Goal: Task Accomplishment & Management: Use online tool/utility

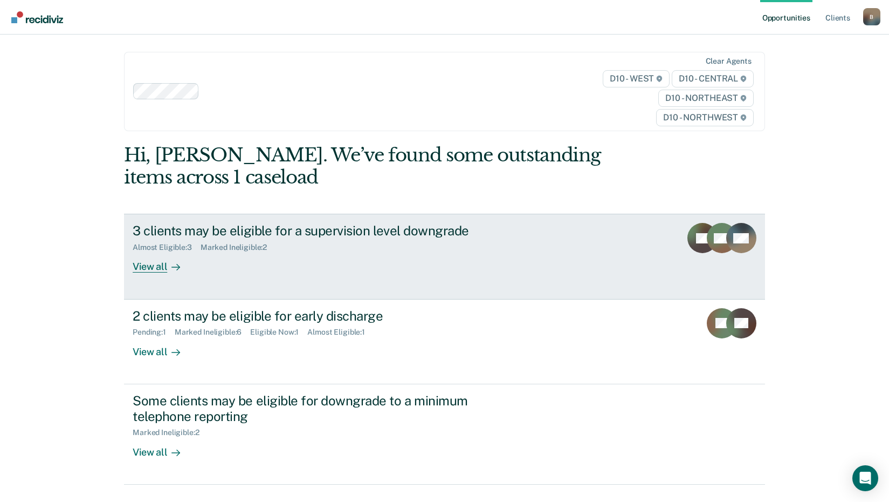
click at [150, 266] on div "View all" at bounding box center [163, 262] width 60 height 21
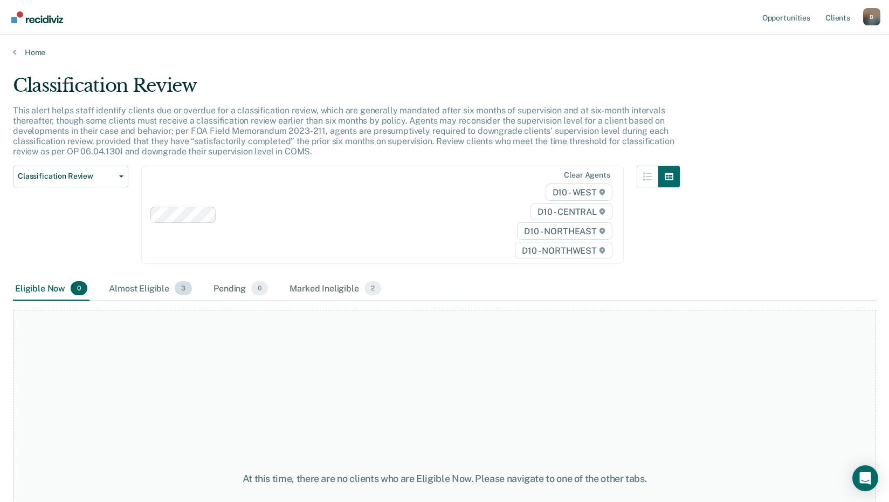
click at [155, 291] on div "Almost Eligible 3" at bounding box center [150, 289] width 87 height 24
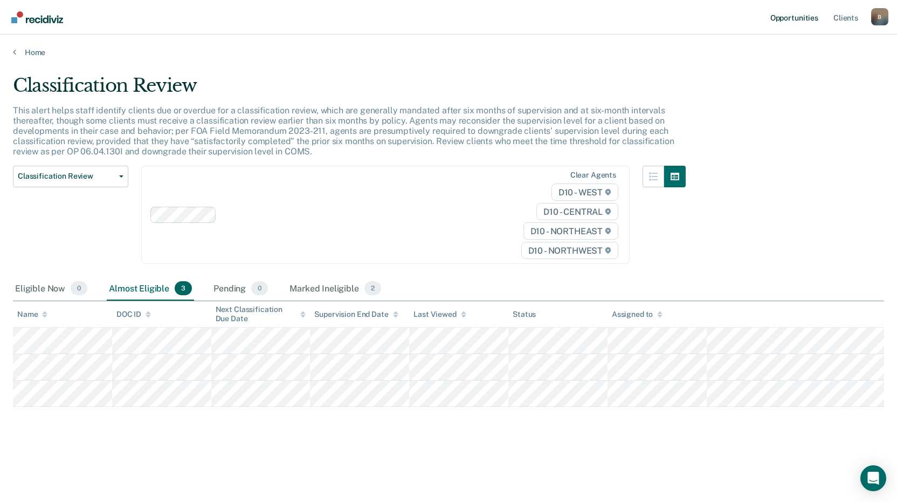
click at [796, 18] on link "Opportunities" at bounding box center [795, 17] width 52 height 35
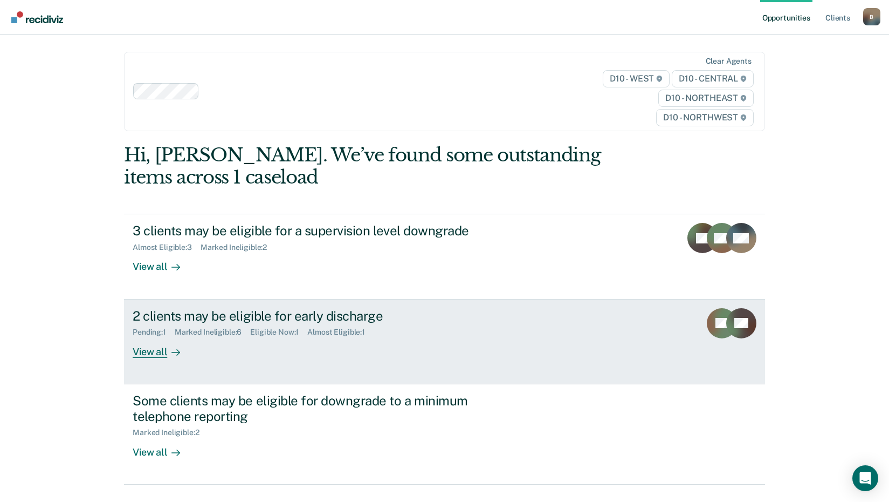
click at [145, 356] on div "View all" at bounding box center [163, 347] width 60 height 21
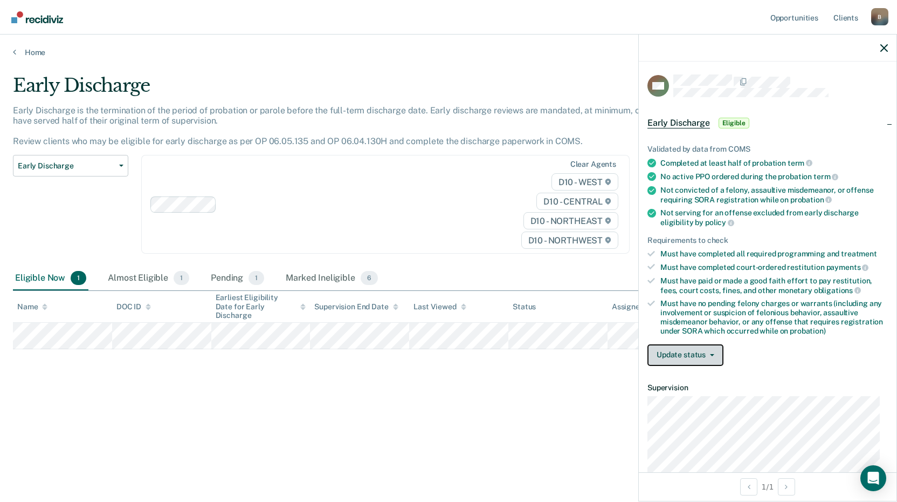
click at [717, 355] on button "Update status" at bounding box center [686, 355] width 76 height 22
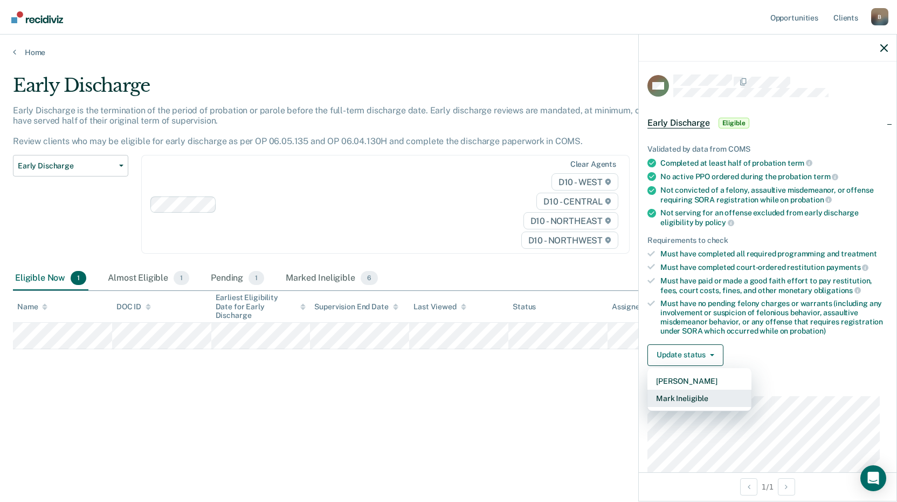
click at [675, 399] on button "Mark Ineligible" at bounding box center [700, 397] width 104 height 17
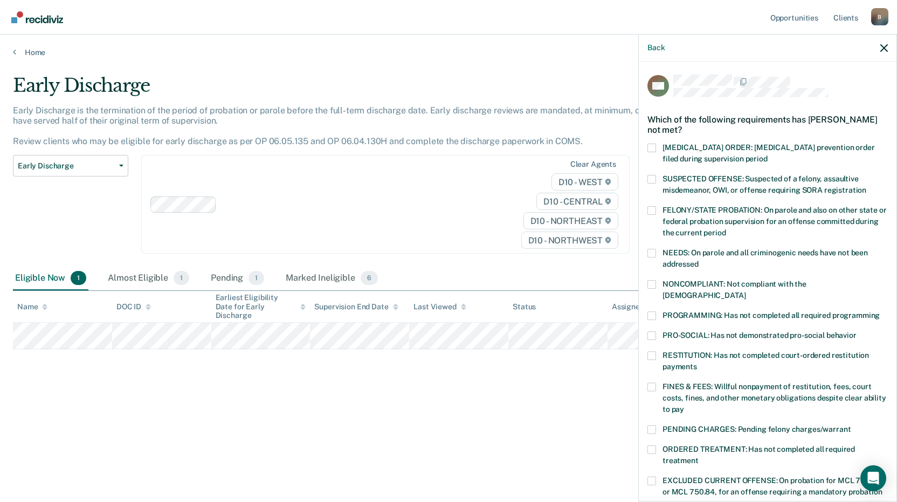
click at [652, 382] on span at bounding box center [652, 386] width 9 height 9
click at [684, 405] on input "FINES & FEES: Willful nonpayment of restitution, fees, court costs, fines, and …" at bounding box center [684, 405] width 0 height 0
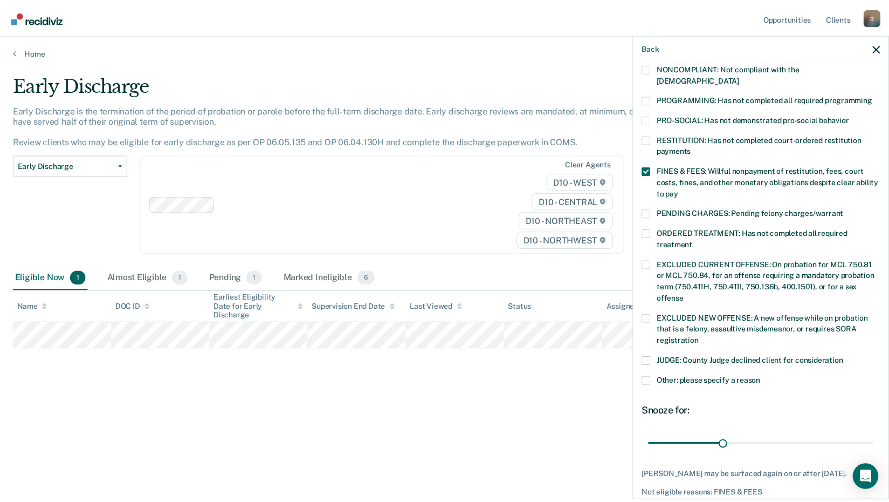
scroll to position [252, 0]
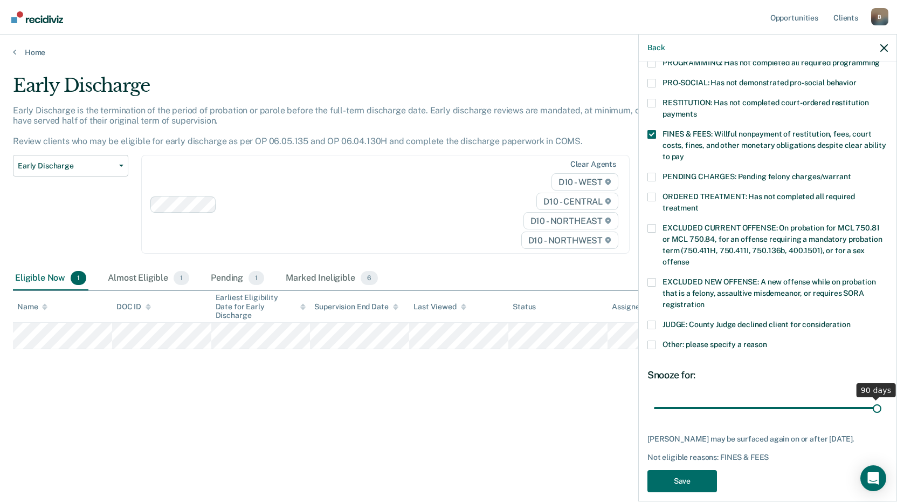
drag, startPoint x: 730, startPoint y: 394, endPoint x: 897, endPoint y: 394, distance: 166.6
type input "90"
click at [882, 398] on input "range" at bounding box center [768, 407] width 228 height 19
click at [706, 478] on button "Save" at bounding box center [683, 481] width 70 height 22
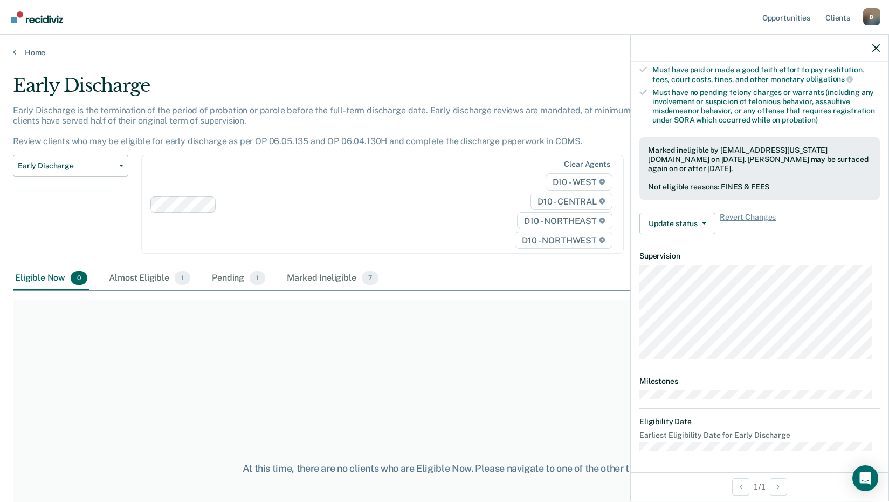
scroll to position [210, 0]
click at [768, 18] on link "Opportunities" at bounding box center [786, 17] width 52 height 35
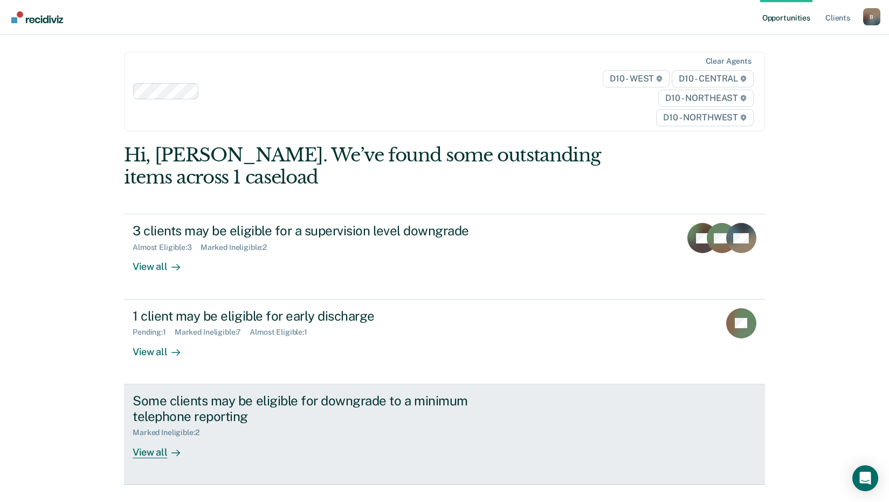
click at [149, 454] on div "View all" at bounding box center [163, 447] width 60 height 21
